Goal: Transaction & Acquisition: Purchase product/service

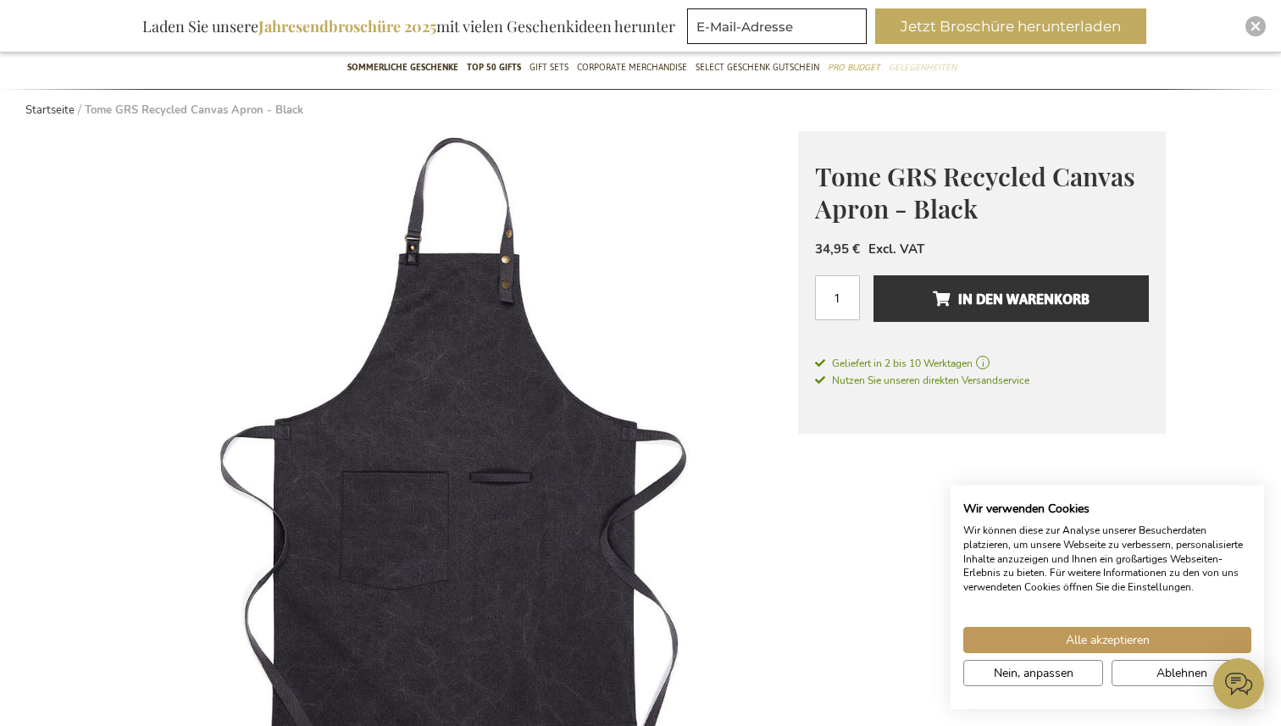
scroll to position [197, 0]
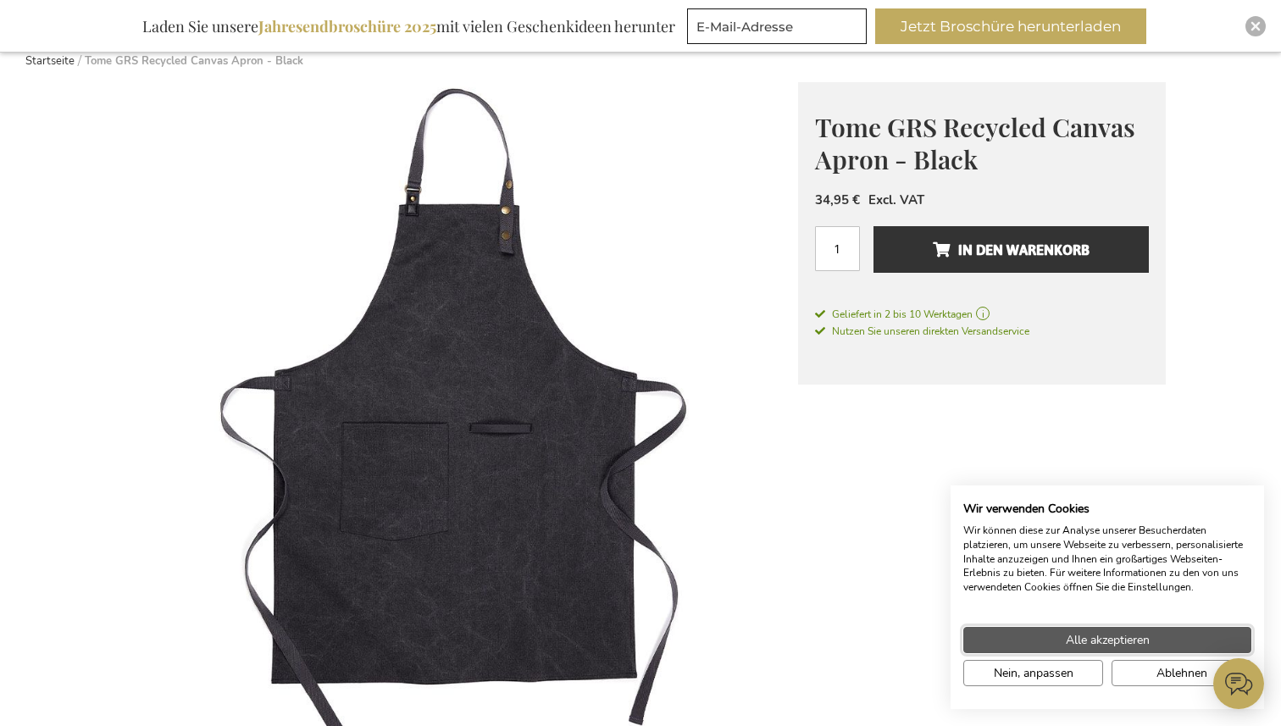
click at [1116, 639] on span "Alle akzeptieren" at bounding box center [1108, 640] width 84 height 18
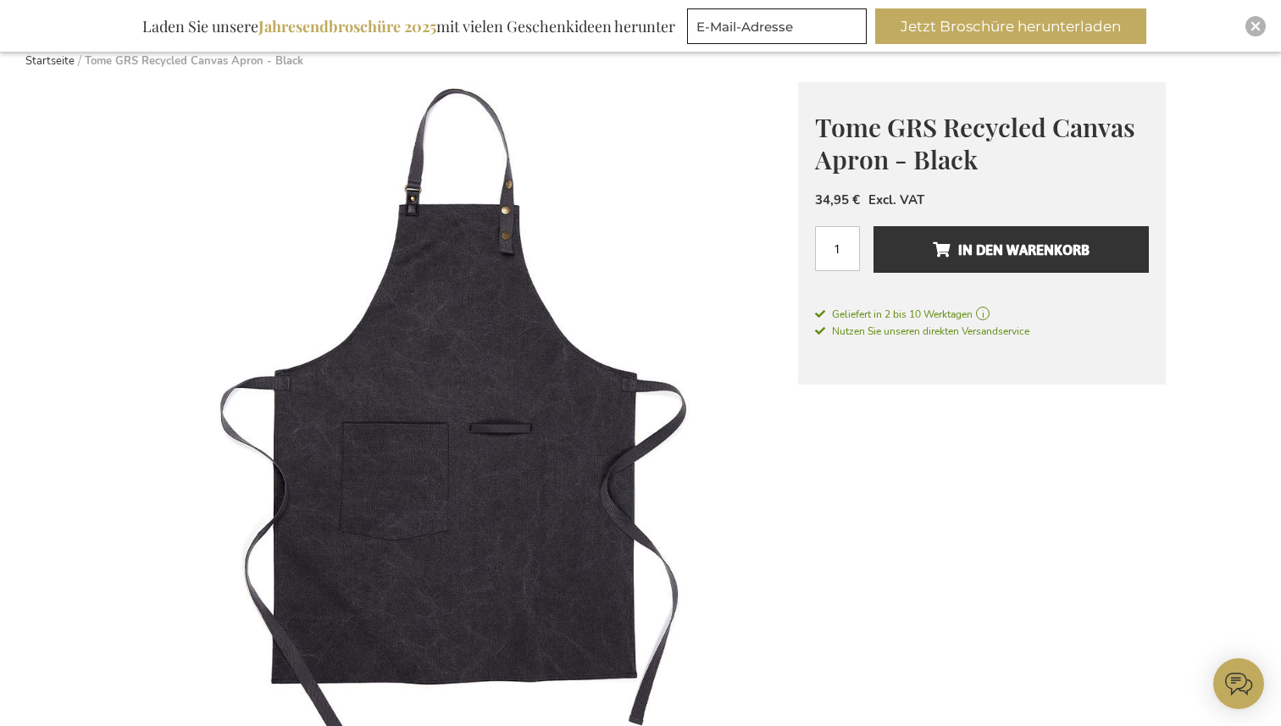
scroll to position [0, 0]
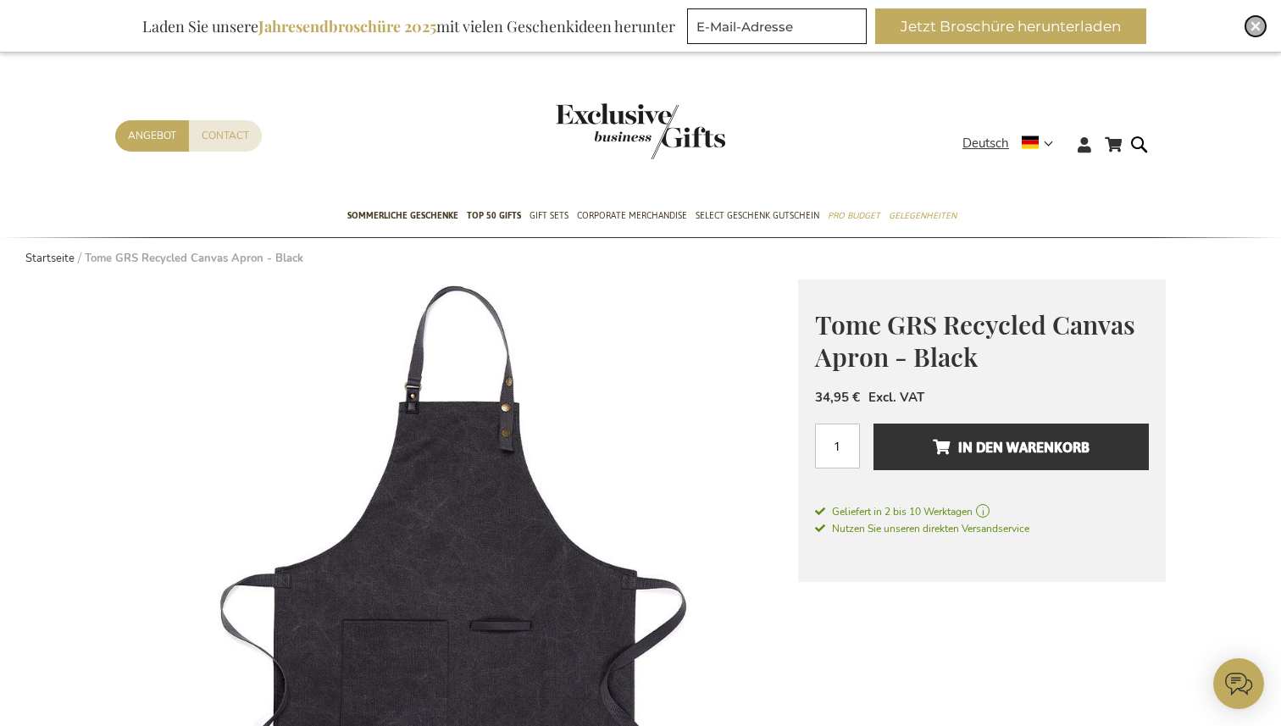
click at [1254, 25] on img "Close" at bounding box center [1255, 26] width 10 height 10
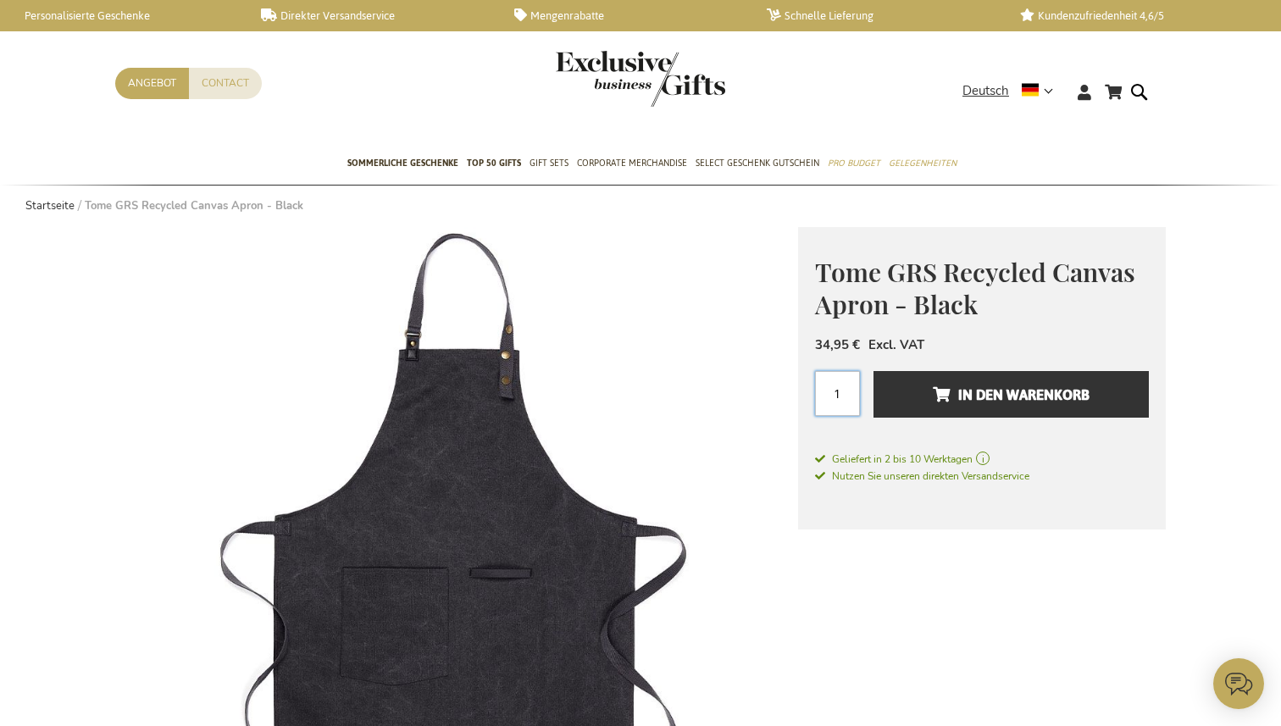
click at [843, 397] on input "1" at bounding box center [837, 393] width 45 height 45
type input "12"
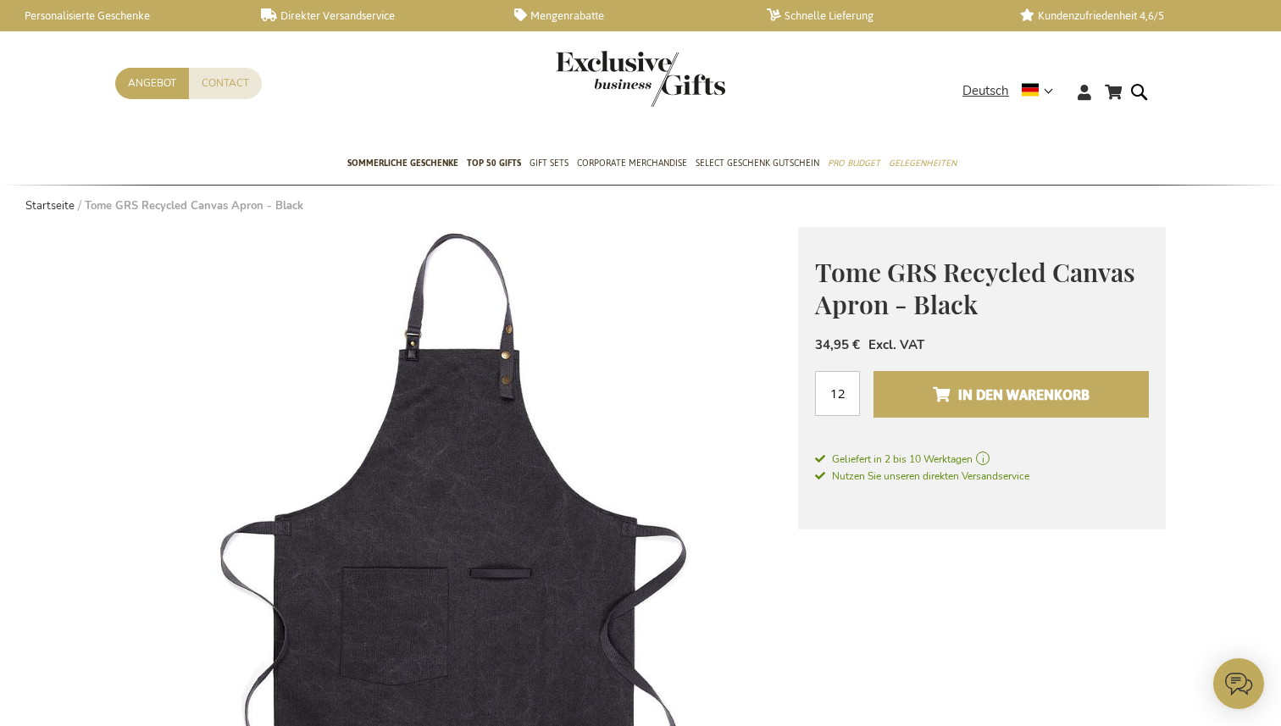
click at [1023, 390] on span "In den Warenkorb" at bounding box center [1011, 394] width 157 height 27
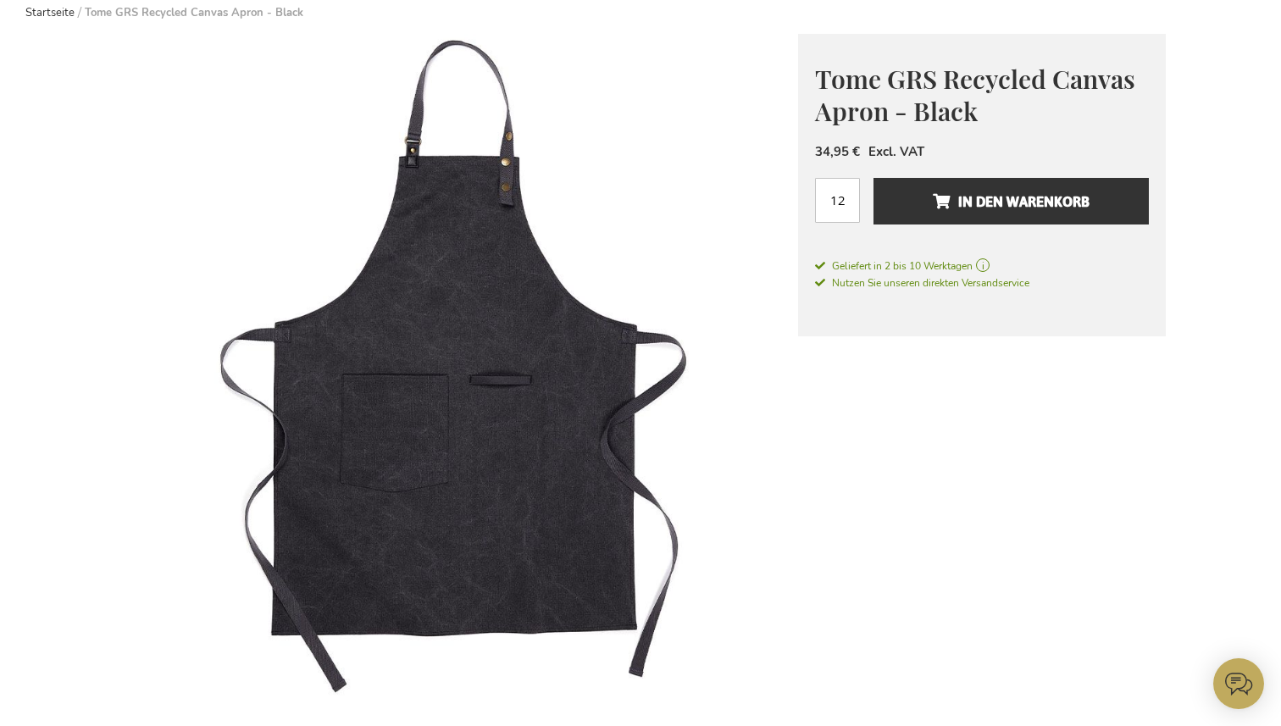
scroll to position [246, 0]
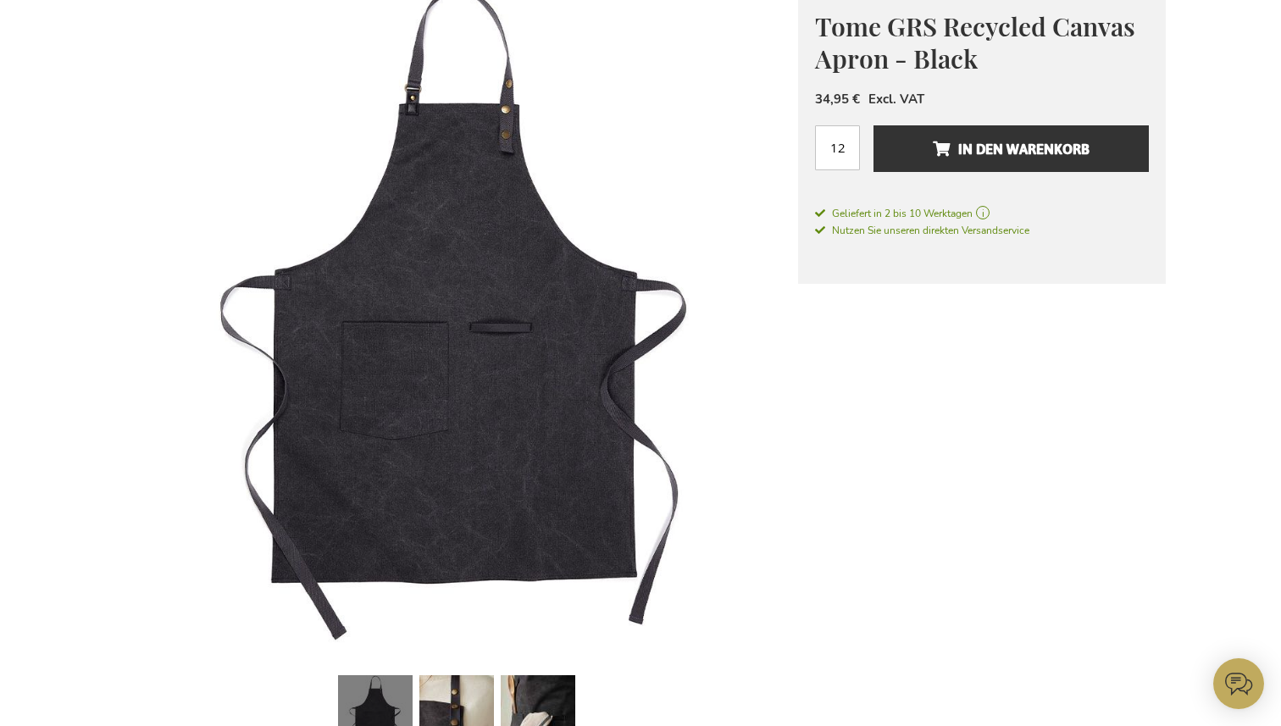
click at [523, 466] on img at bounding box center [456, 322] width 683 height 683
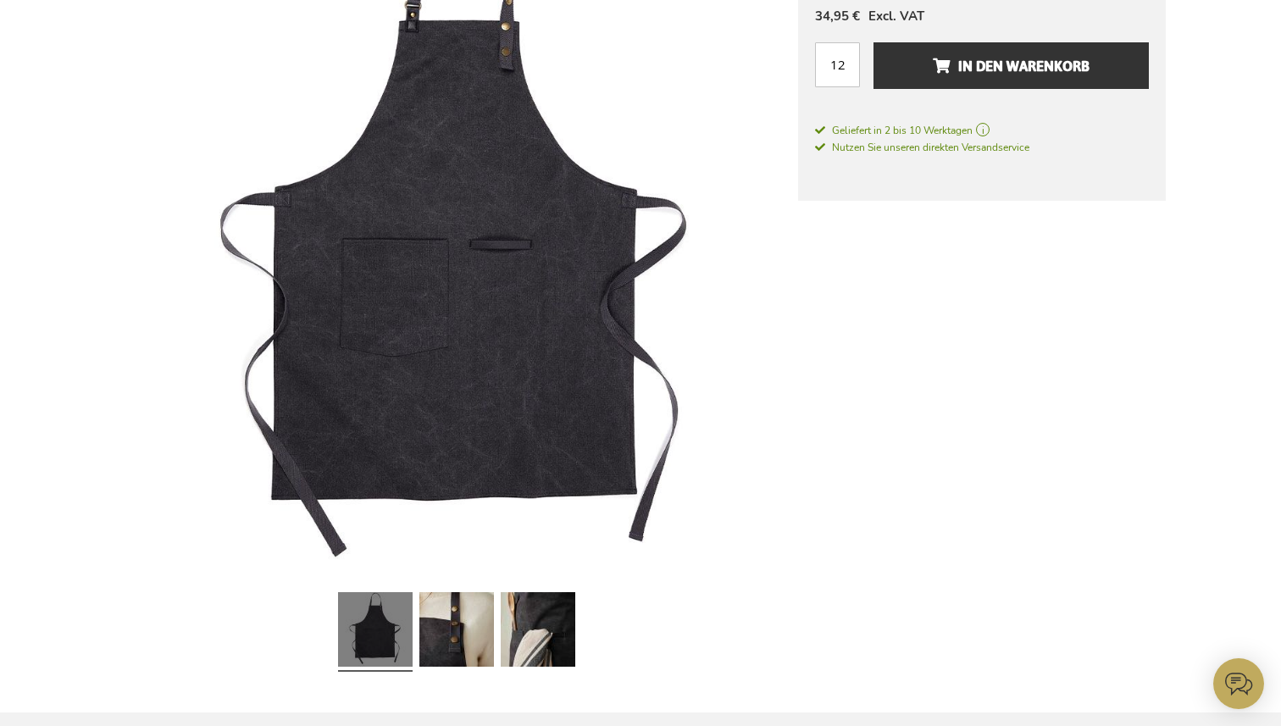
scroll to position [331, 0]
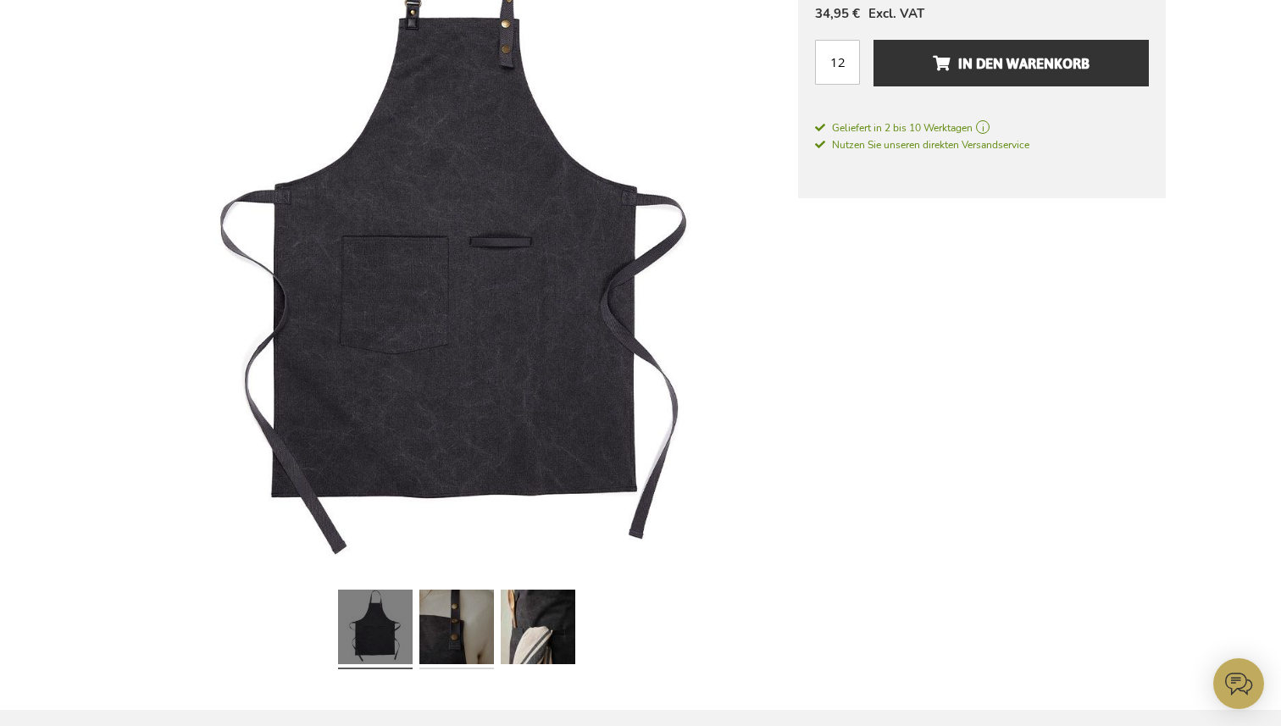
click at [465, 643] on link at bounding box center [456, 629] width 75 height 93
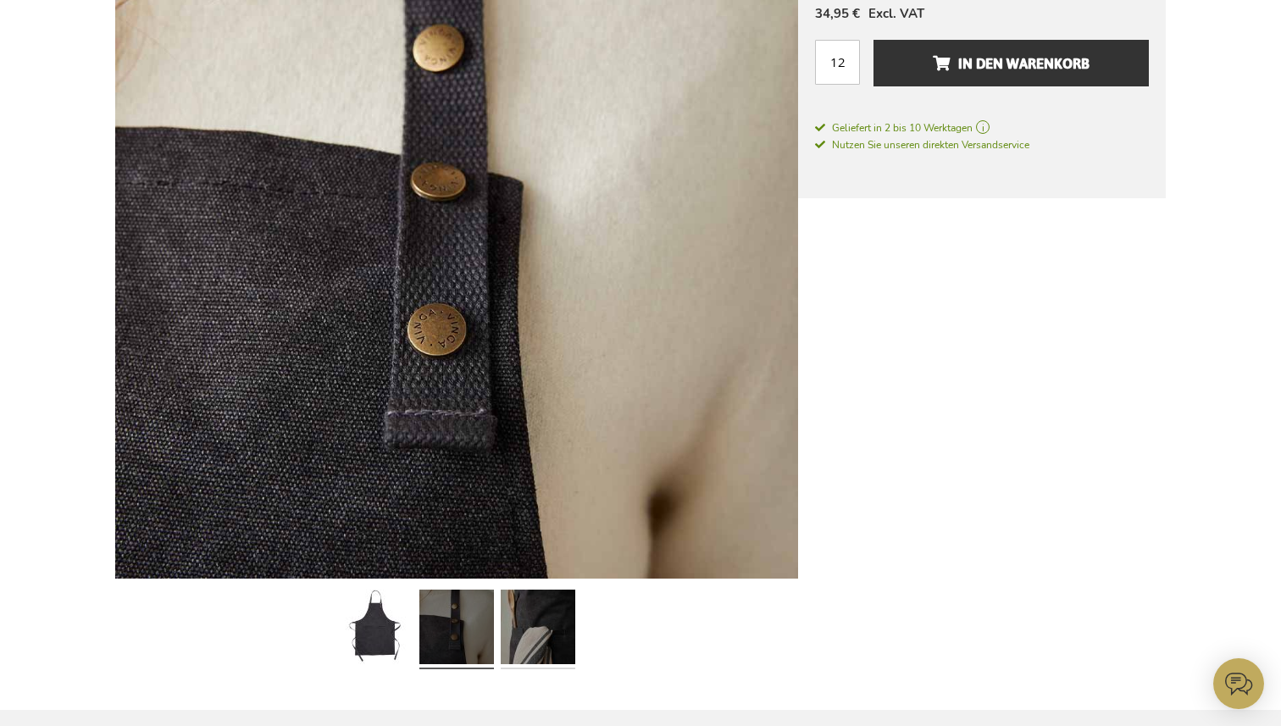
click at [543, 627] on link at bounding box center [538, 629] width 75 height 93
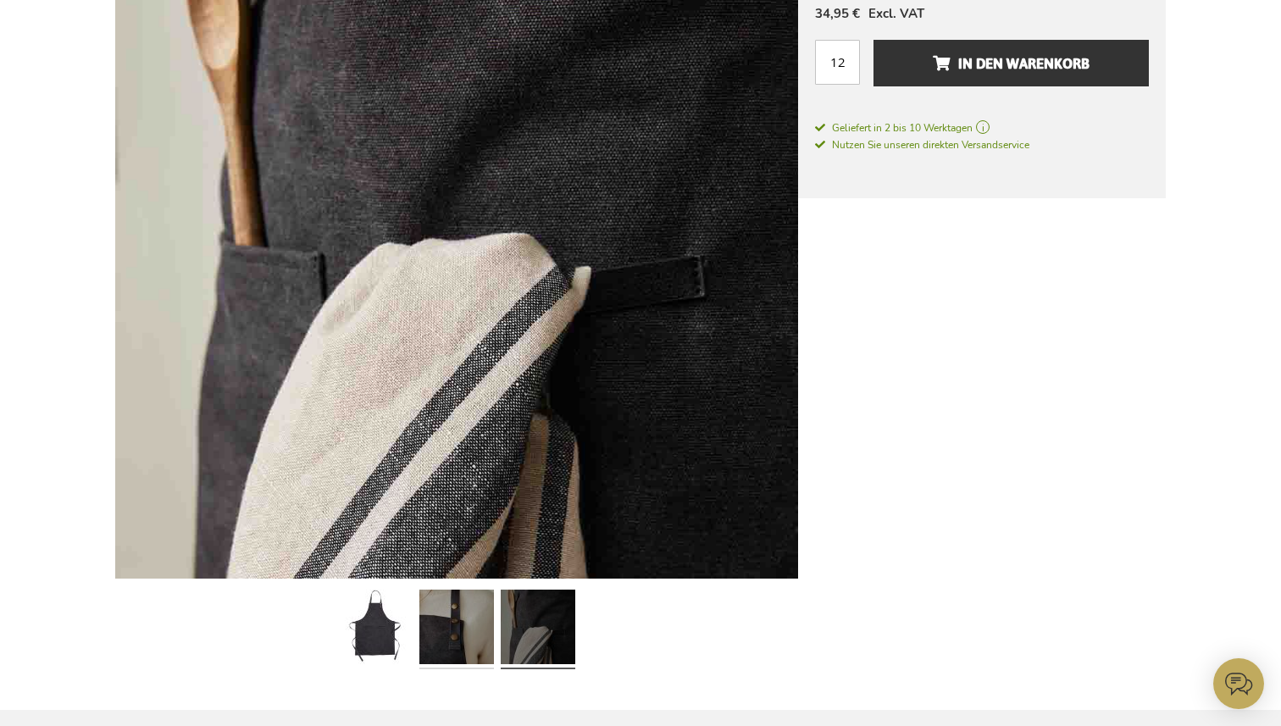
click at [462, 639] on link at bounding box center [456, 629] width 75 height 93
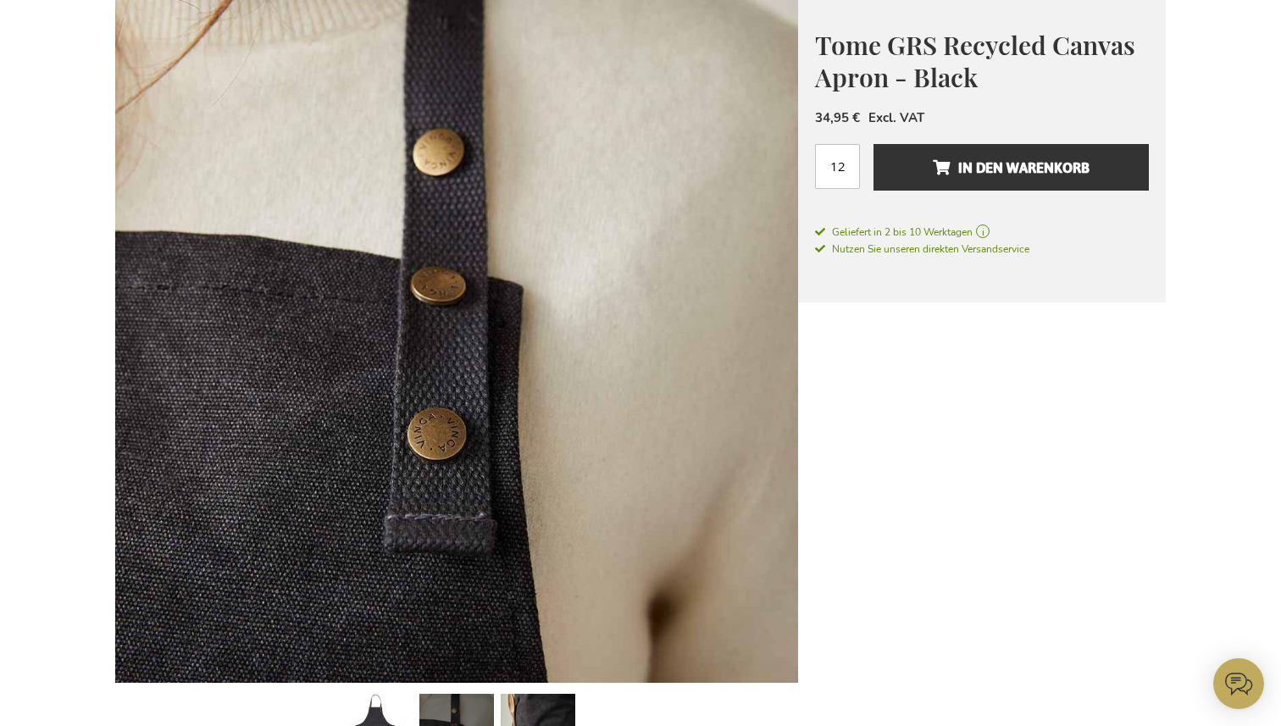
scroll to position [0, 0]
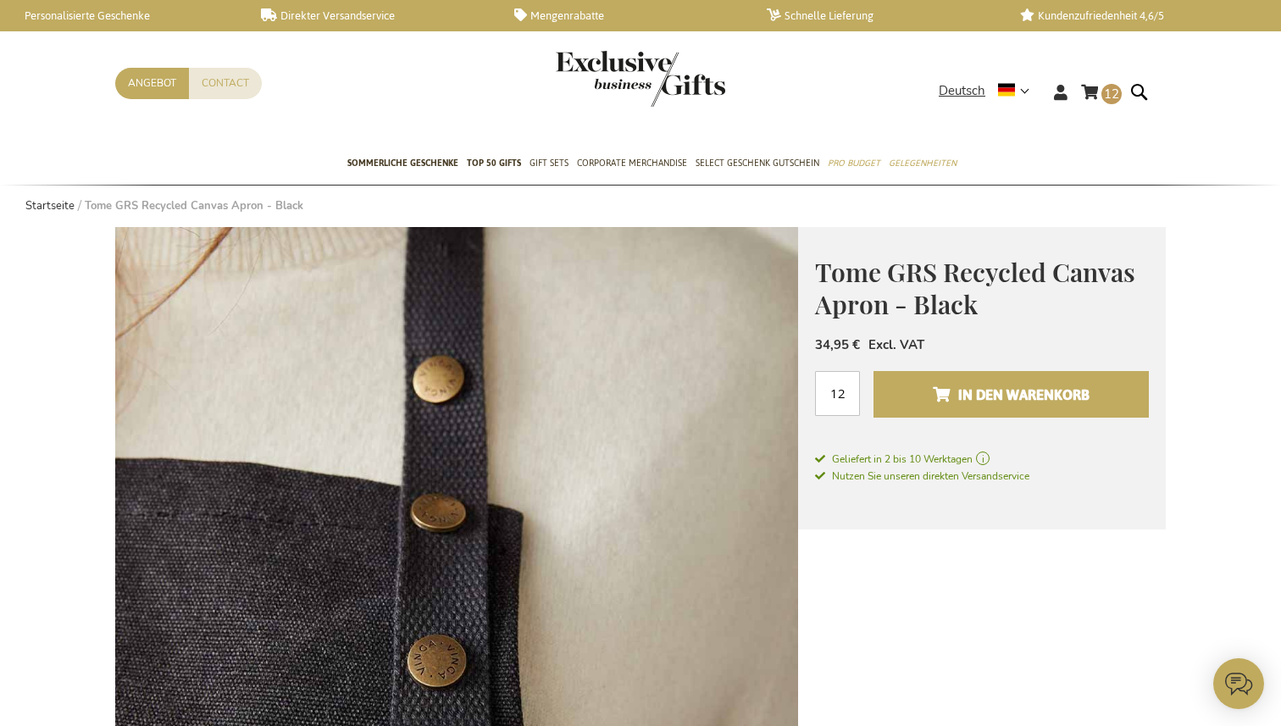
click at [1023, 391] on span "In den Warenkorb" at bounding box center [1011, 394] width 157 height 27
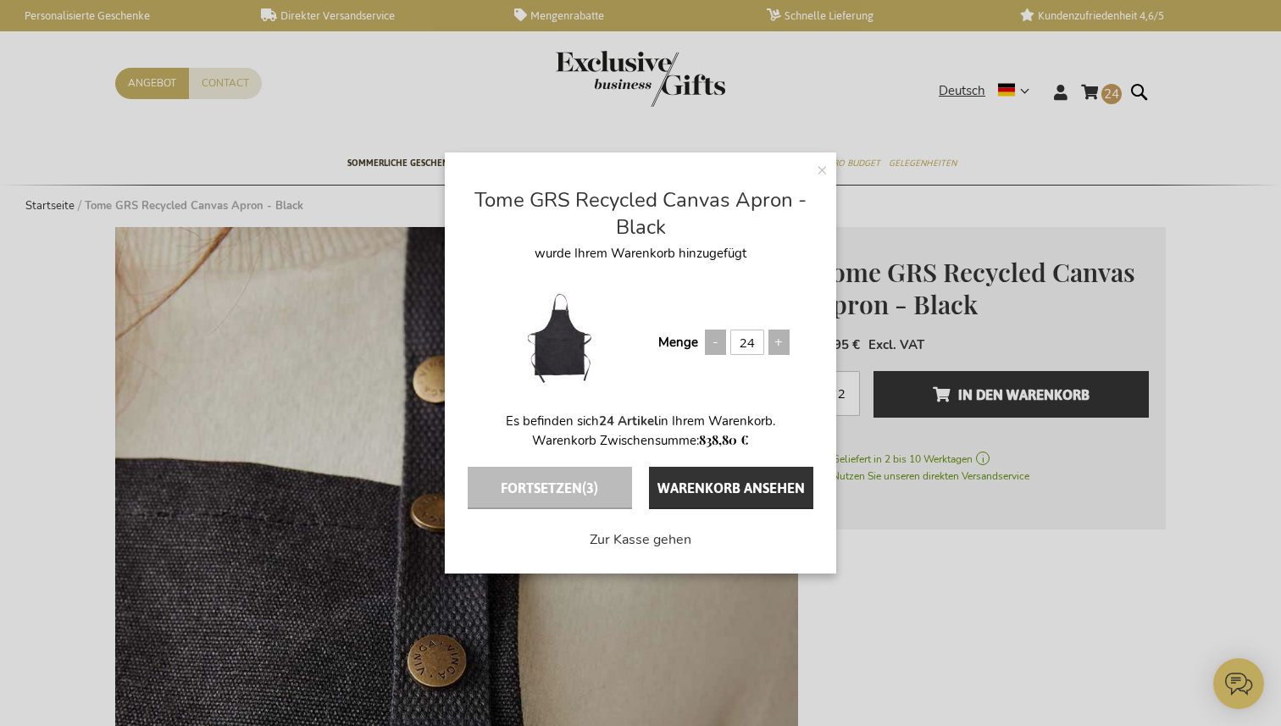
click at [1108, 97] on div "× Tome GRS Recycled Canvas Apron - Black wurde Ihrem Warenkorb hinzugefügt Meng…" at bounding box center [640, 363] width 1281 height 726
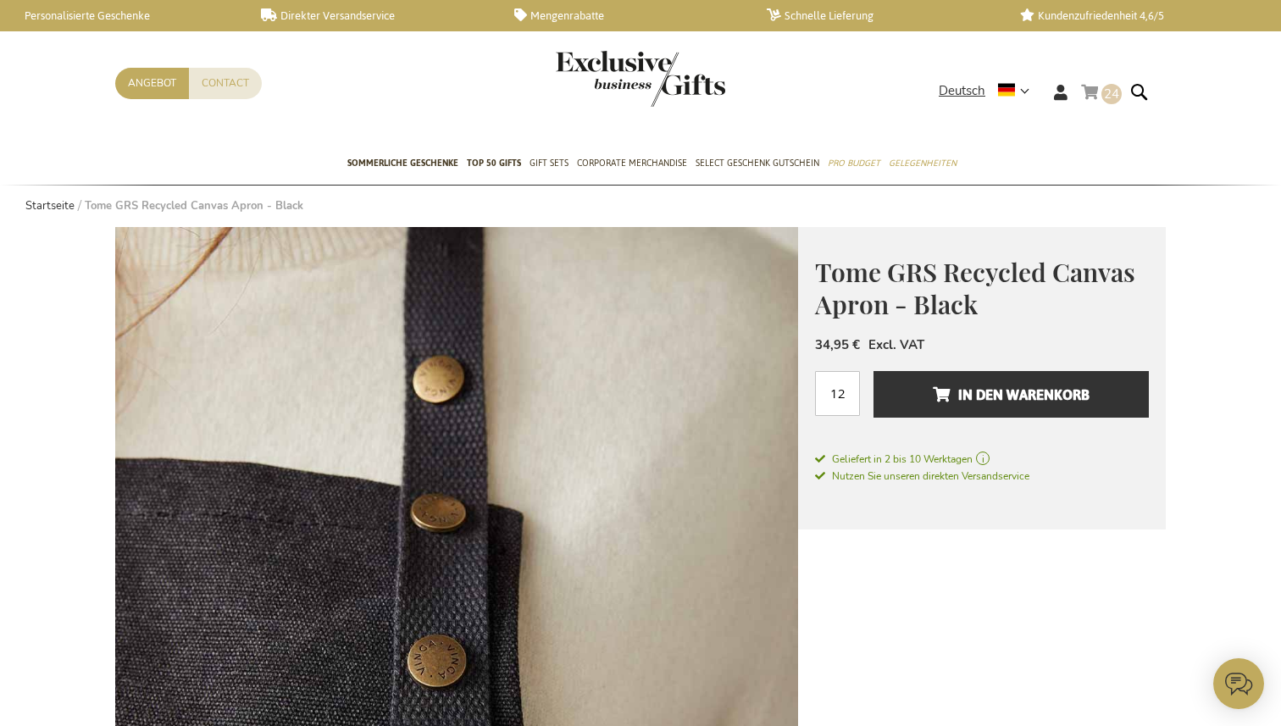
click at [1109, 96] on span "24" at bounding box center [1111, 94] width 15 height 17
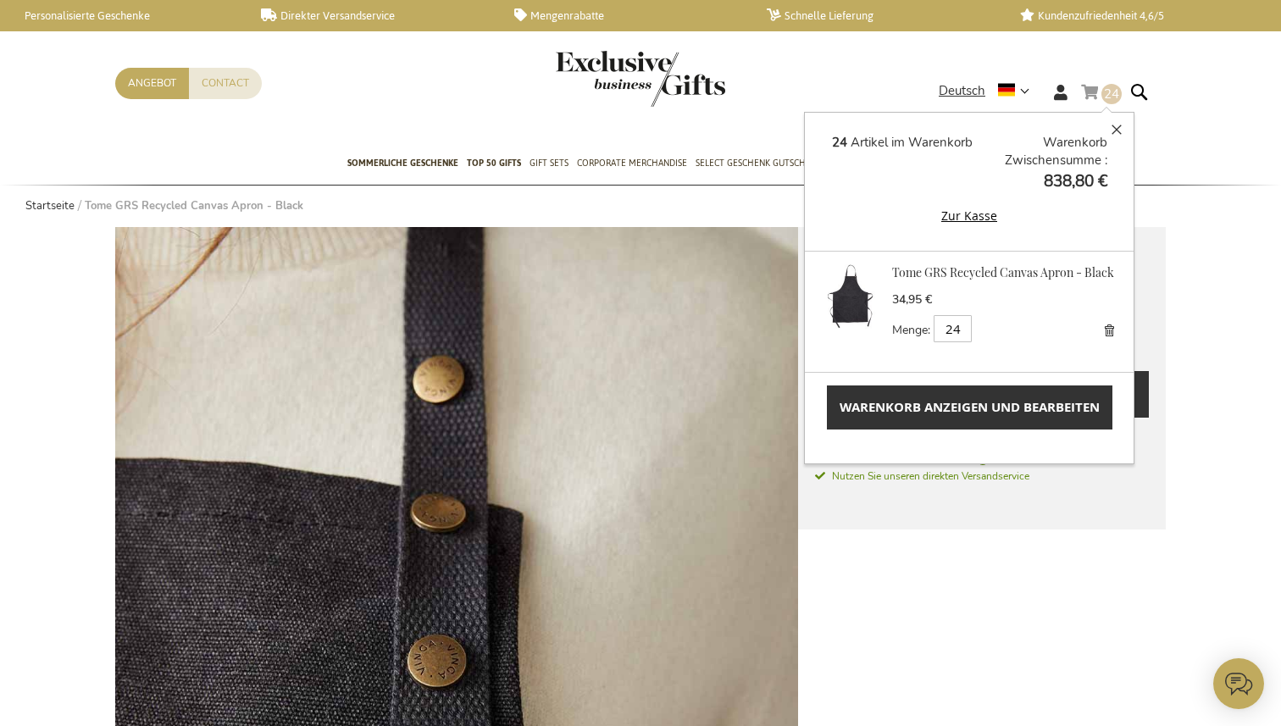
click at [1020, 419] on link "Warenkorb anzeigen und bearbeiten" at bounding box center [969, 406] width 285 height 43
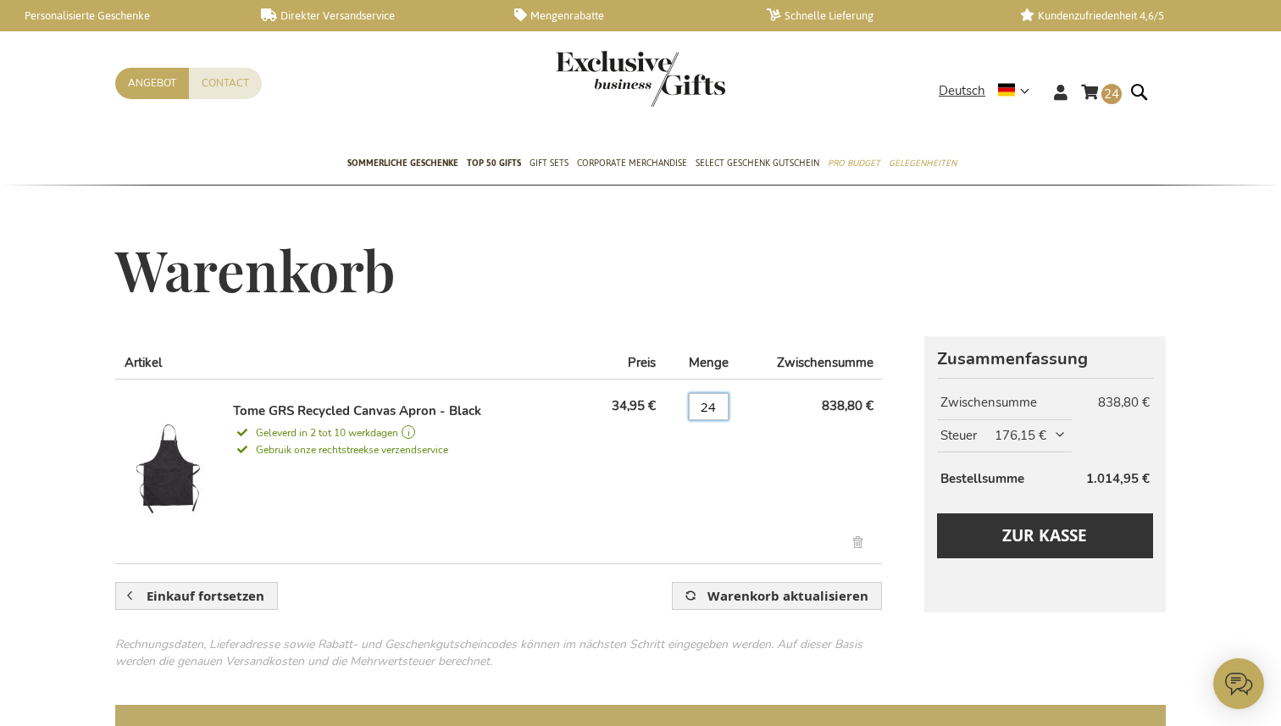
click at [701, 407] on input "24" at bounding box center [709, 406] width 40 height 27
type input "10"
click at [703, 447] on td "Menge 10" at bounding box center [701, 465] width 73 height 173
click at [809, 474] on td "838,80 €" at bounding box center [809, 465] width 145 height 173
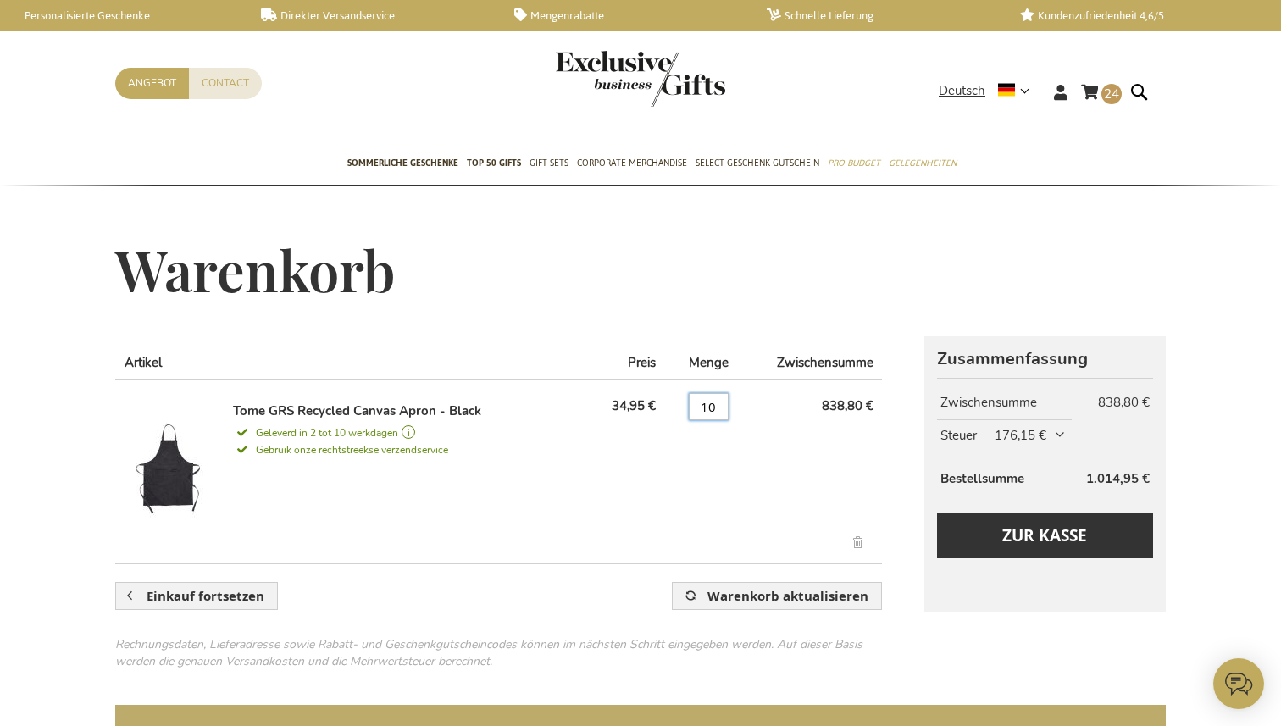
click at [722, 409] on input "10" at bounding box center [709, 406] width 40 height 27
click at [672, 582] on button "Warenkorb aktualisieren" at bounding box center [777, 596] width 210 height 28
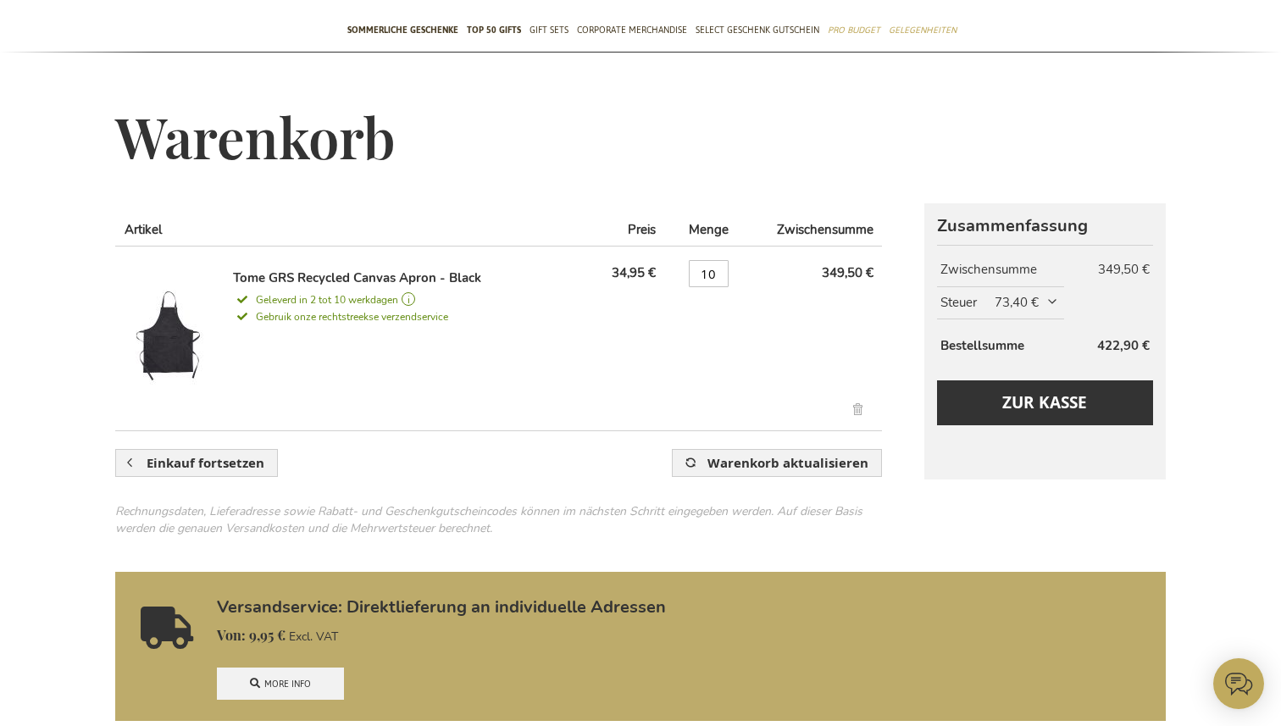
scroll to position [152, 0]
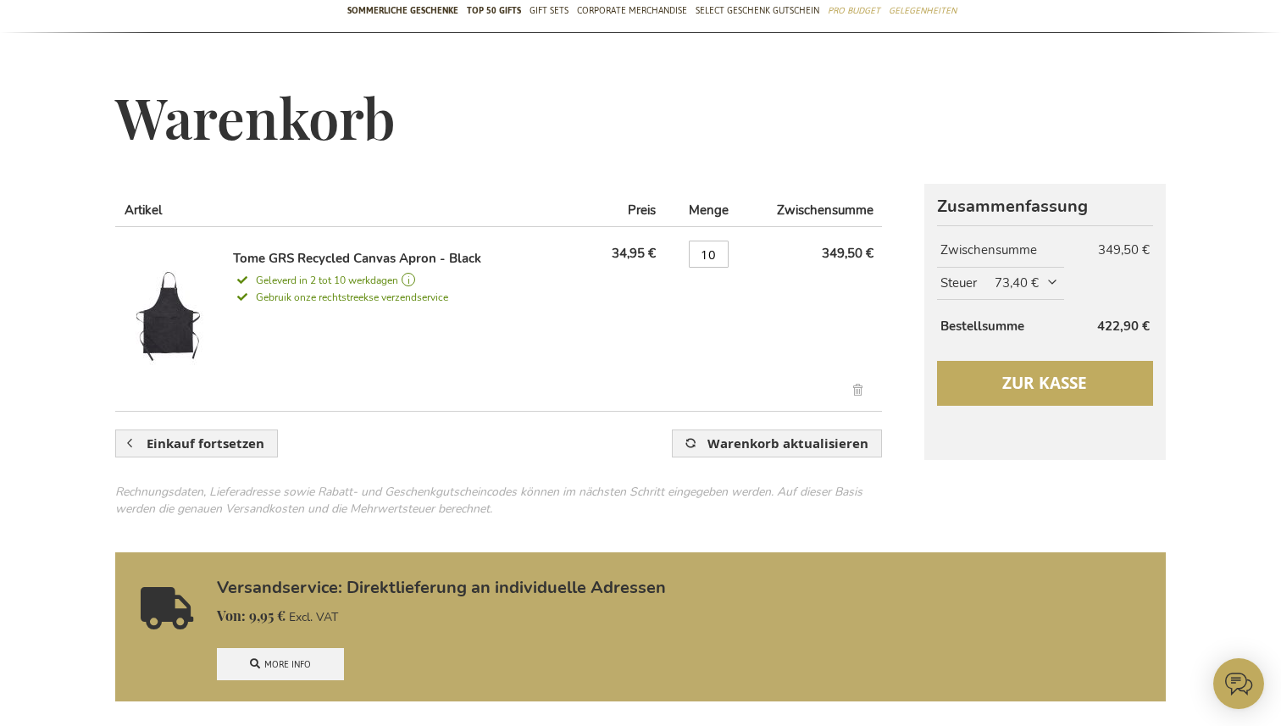
click at [1072, 386] on span "Zur Kasse" at bounding box center [1044, 383] width 85 height 22
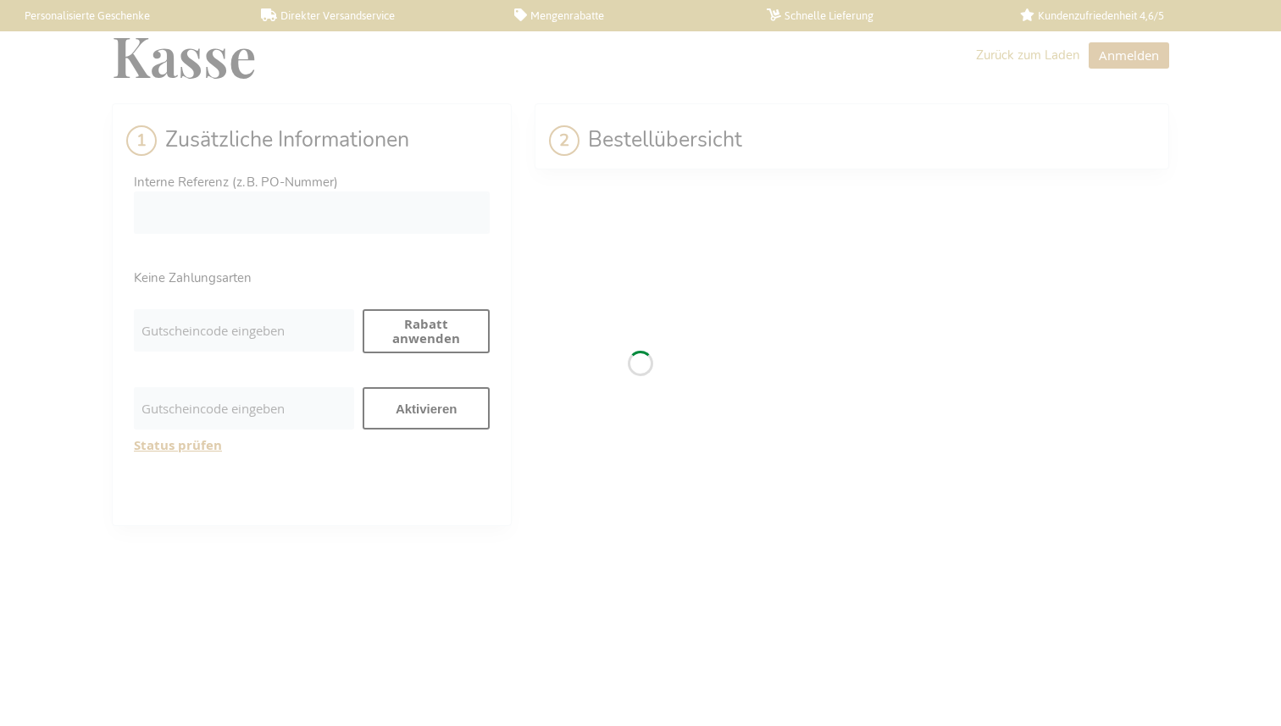
select select "BE"
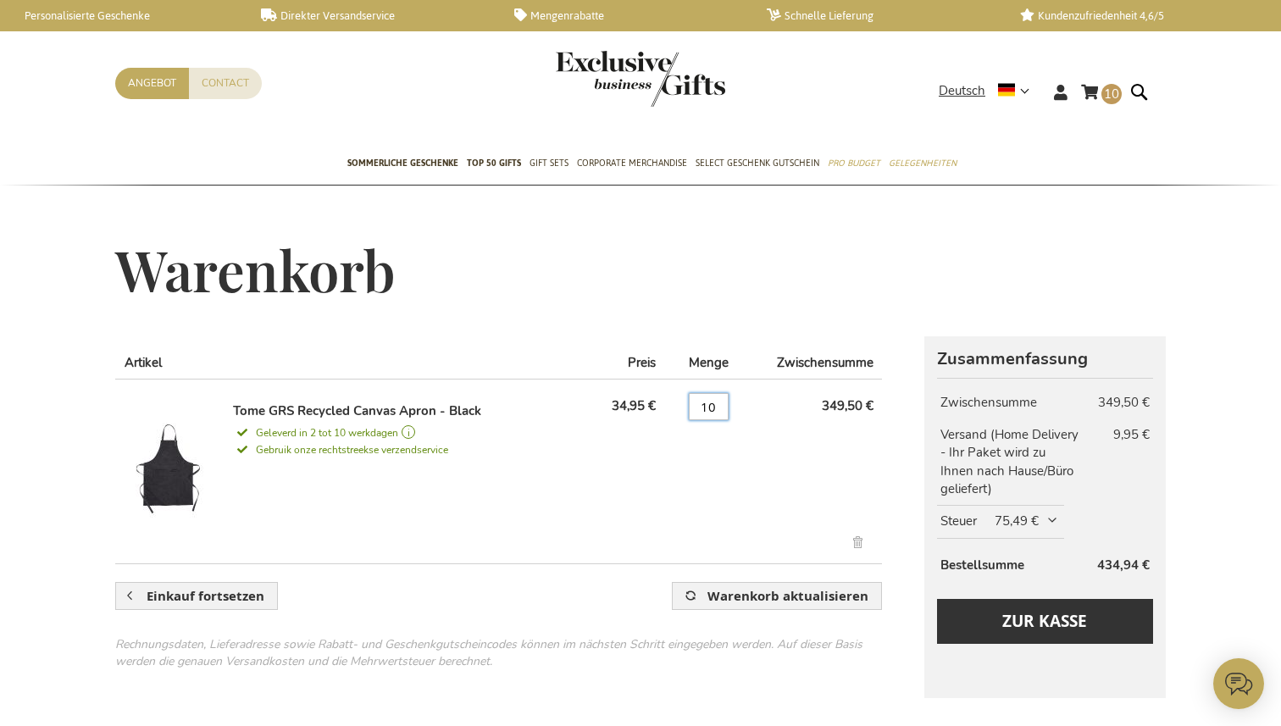
click at [708, 413] on input "10" at bounding box center [709, 406] width 40 height 27
type input "9"
click at [716, 592] on span "Warenkorb aktualisieren" at bounding box center [787, 596] width 161 height 18
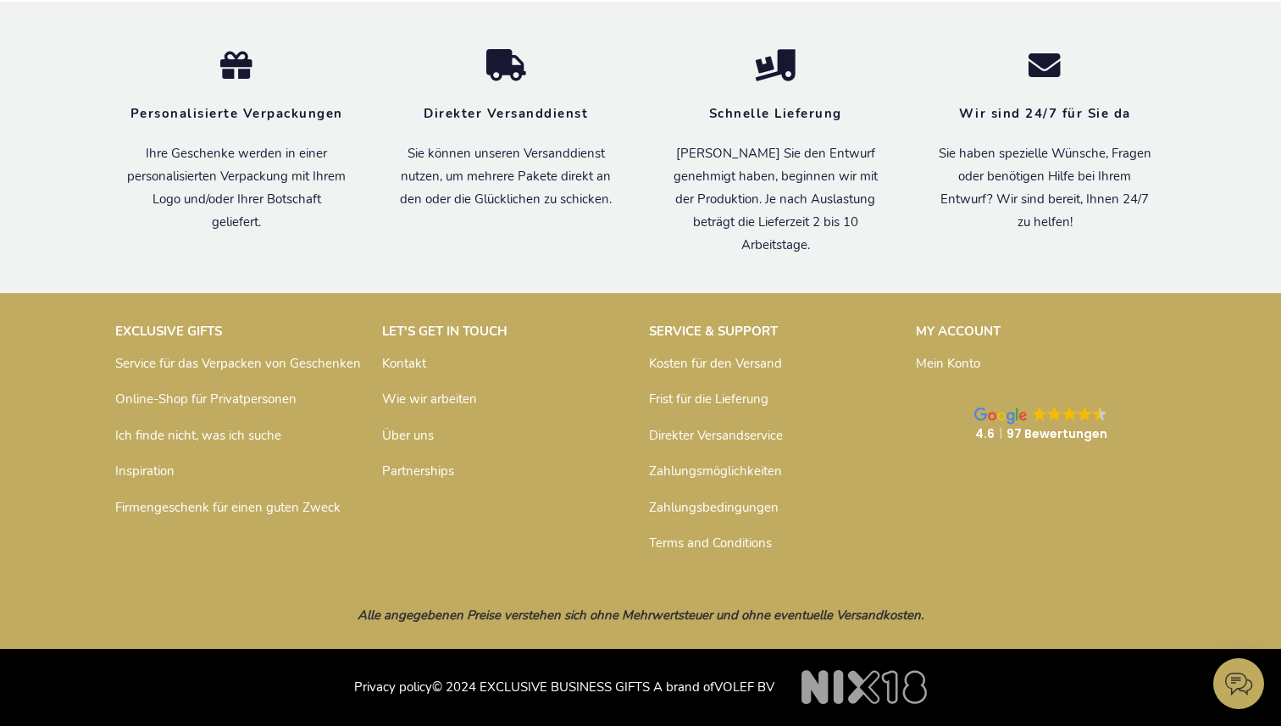
scroll to position [975, 0]
click at [401, 362] on link "Kontakt" at bounding box center [404, 363] width 44 height 17
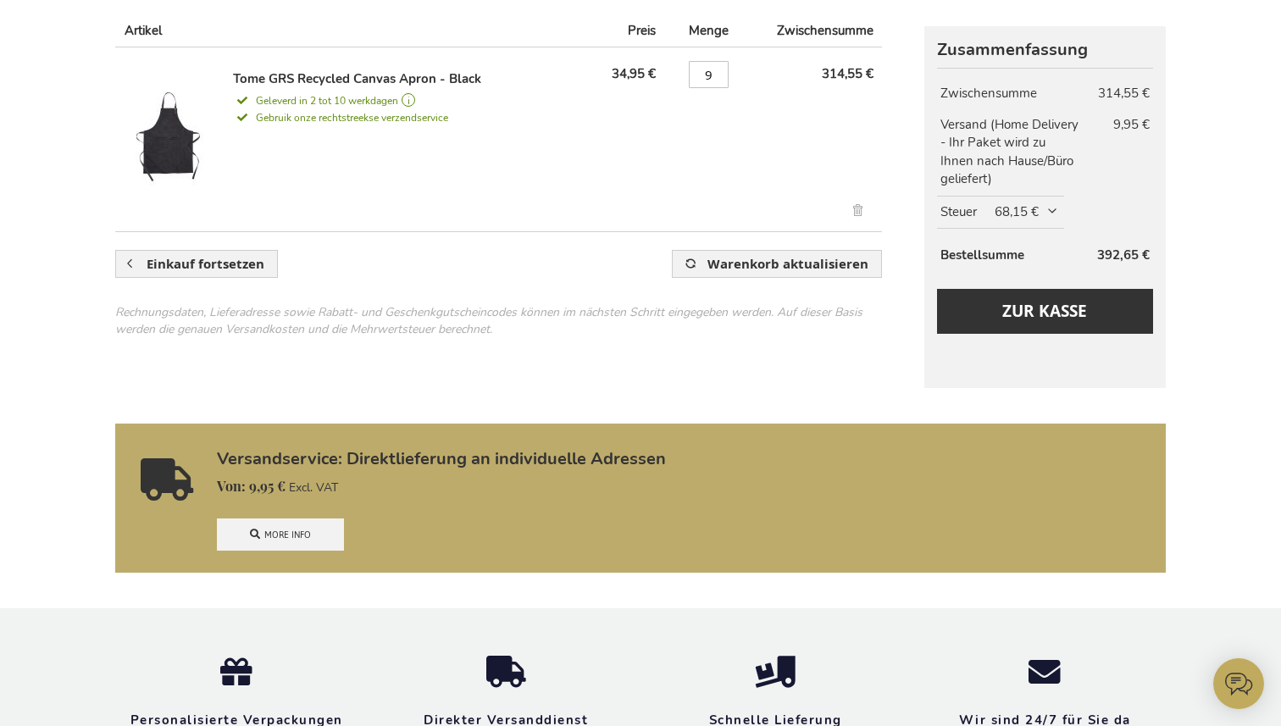
scroll to position [0, 0]
